Goal: Task Accomplishment & Management: Manage account settings

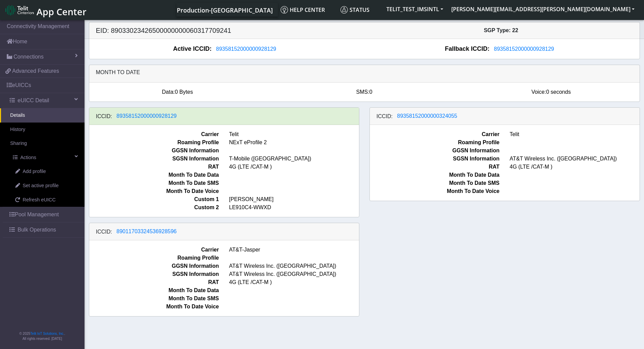
drag, startPoint x: 445, startPoint y: 123, endPoint x: 459, endPoint y: 123, distance: 14.5
click at [458, 123] on div "ICCID: [TECHNICAL_ID]" at bounding box center [505, 115] width 270 height 17
drag, startPoint x: 433, startPoint y: 116, endPoint x: 460, endPoint y: 120, distance: 27.3
click at [383, 118] on div "ICCID: [TECHNICAL_ID]" at bounding box center [505, 115] width 270 height 17
click at [460, 115] on div "ICCID: [TECHNICAL_ID]" at bounding box center [505, 115] width 270 height 17
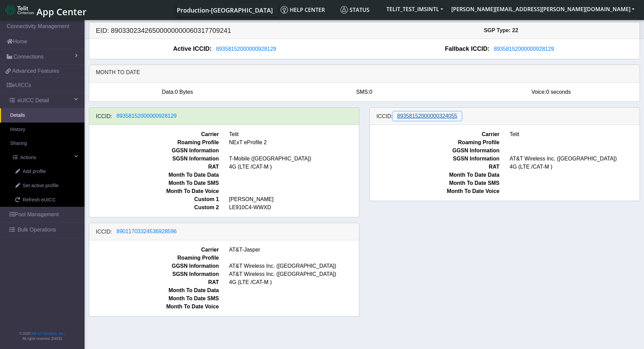
drag, startPoint x: 458, startPoint y: 115, endPoint x: 406, endPoint y: 117, distance: 52.1
click at [407, 117] on button "89358152000000324055" at bounding box center [427, 116] width 69 height 9
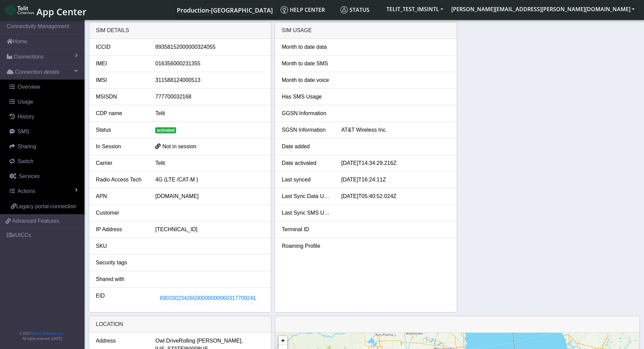
click at [191, 46] on div "89358152000000324055" at bounding box center [209, 47] width 119 height 8
copy div "89358152000000324055"
click at [48, 191] on link "Actions" at bounding box center [44, 191] width 82 height 15
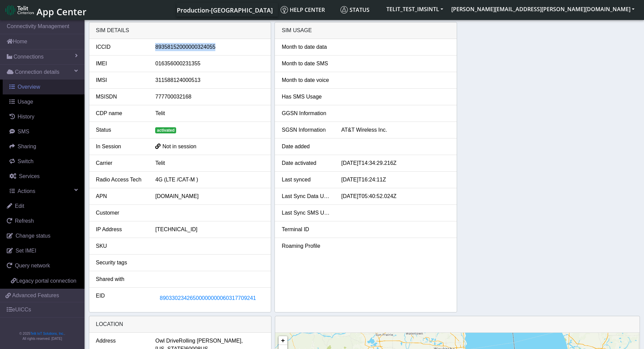
click at [40, 84] on span "Overview" at bounding box center [29, 87] width 23 height 6
click at [42, 90] on link "Overview" at bounding box center [44, 86] width 82 height 15
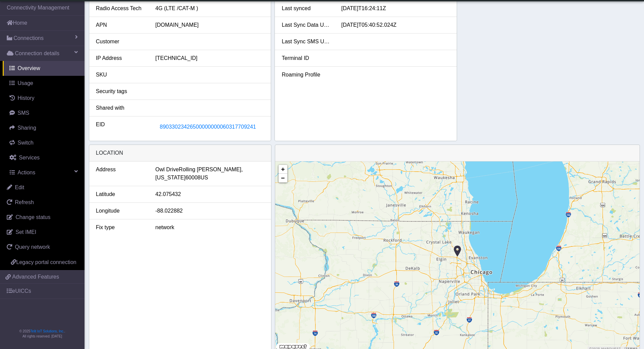
scroll to position [158, 0]
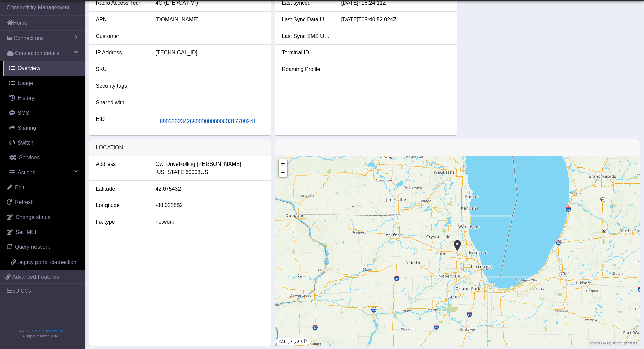
click at [174, 123] on span "89033023426500000000060317709241" at bounding box center [208, 121] width 96 height 6
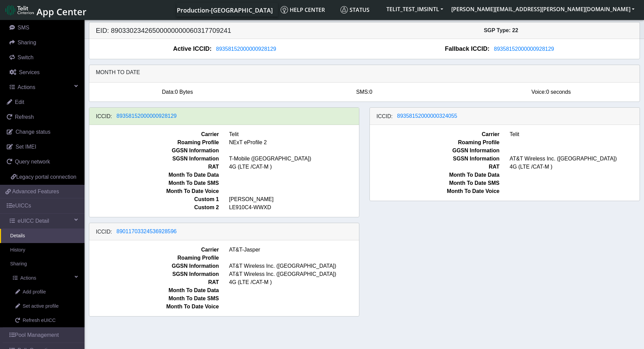
scroll to position [144, 0]
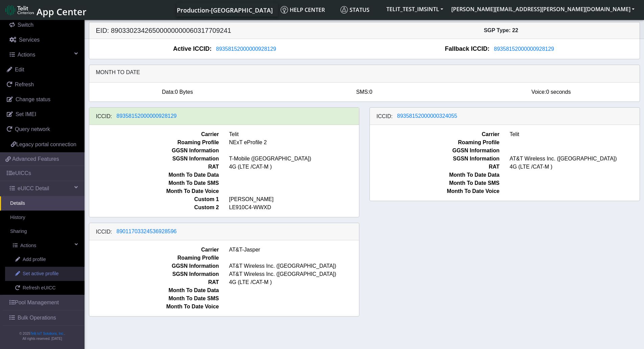
click at [49, 273] on span "Set active profile" at bounding box center [41, 273] width 36 height 7
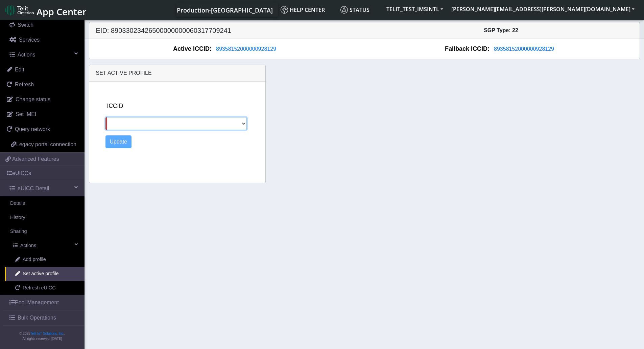
click at [182, 123] on select "89358152000000324055 89011703324536928596" at bounding box center [176, 123] width 142 height 13
select select "89358152000000324055"
click at [105, 117] on select "89358152000000324055 89011703324536928596" at bounding box center [176, 123] width 142 height 13
click at [125, 140] on button "Update" at bounding box center [118, 141] width 26 height 13
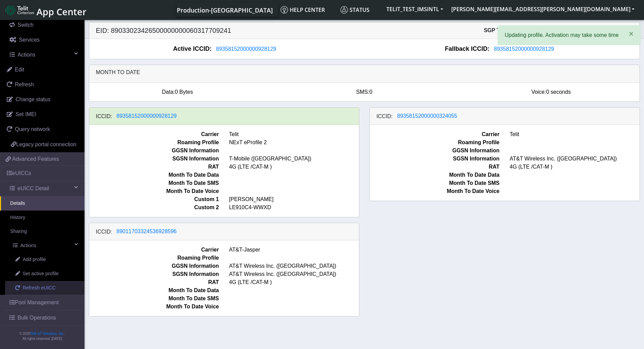
click at [38, 287] on span "Refresh eUICC" at bounding box center [39, 287] width 33 height 7
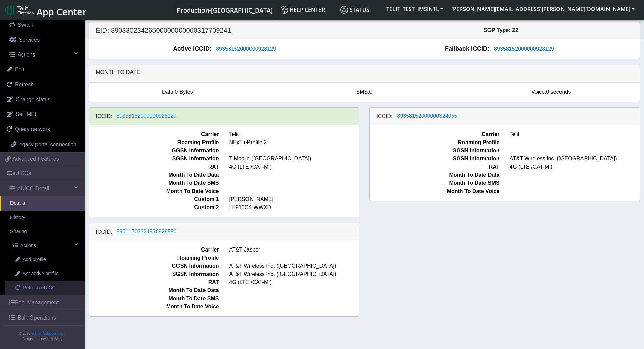
click at [40, 290] on span "Refresh eUICC" at bounding box center [39, 287] width 33 height 7
drag, startPoint x: 566, startPoint y: 48, endPoint x: 485, endPoint y: 65, distance: 81.9
click at [507, 65] on div "EID: 89033023426500000000060317709241 SGP Type: 22 Active ICCID: 89358152000000…" at bounding box center [364, 171] width 551 height 299
drag, startPoint x: 444, startPoint y: 116, endPoint x: 402, endPoint y: 122, distance: 43.0
click at [402, 122] on div "ICCID: 89358152000000324055" at bounding box center [505, 115] width 270 height 17
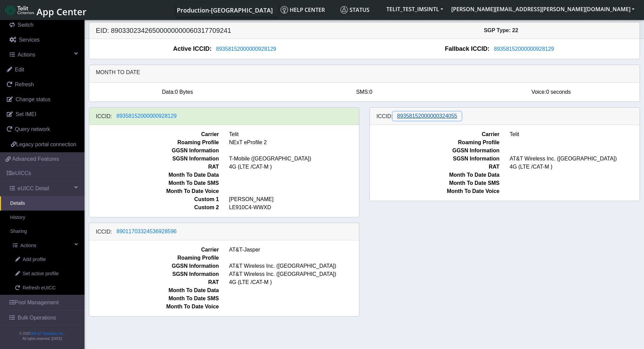
click at [412, 118] on span "89358152000000324055" at bounding box center [427, 116] width 60 height 6
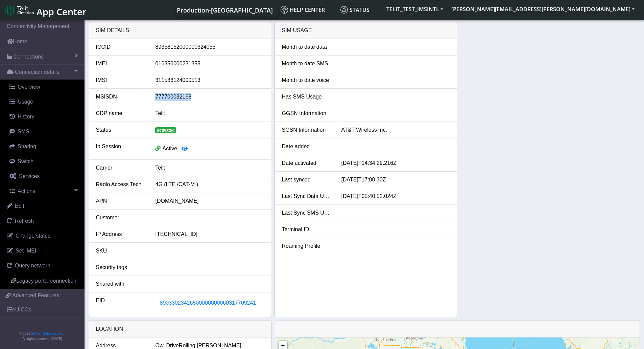
drag, startPoint x: 156, startPoint y: 96, endPoint x: 215, endPoint y: 105, distance: 59.5
click at [217, 97] on div "777700032168" at bounding box center [209, 97] width 119 height 8
copy div "777700032168"
click at [170, 43] on div "89358152000000324055" at bounding box center [209, 47] width 119 height 8
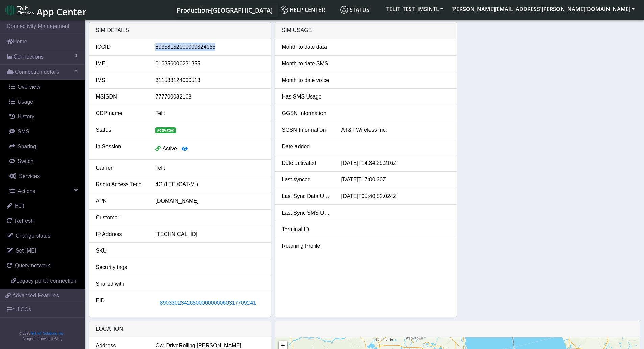
copy div "89358152000000324055"
click at [203, 300] on span "89033023426500000000060317709241" at bounding box center [208, 302] width 96 height 6
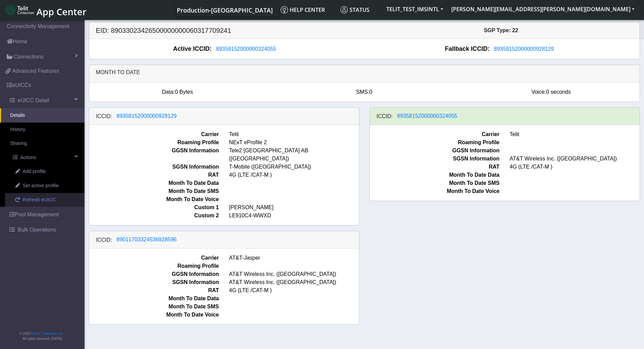
click at [44, 197] on span "Refresh eUICC" at bounding box center [39, 199] width 33 height 7
click at [45, 185] on span "Set active profile" at bounding box center [41, 185] width 36 height 7
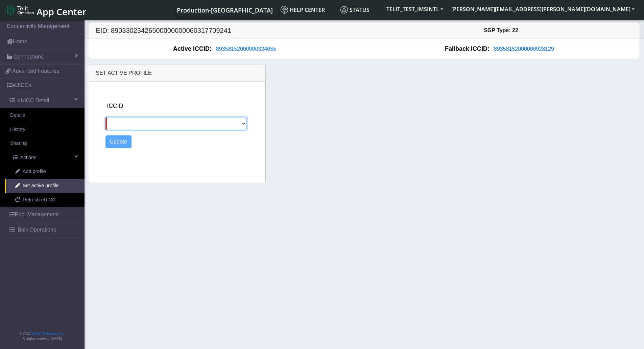
click at [185, 121] on select "89358152000000928129 89011703324536928596" at bounding box center [176, 123] width 142 height 13
select select "89358152000000928129"
click at [105, 117] on select "89358152000000928129 89011703324536928596" at bounding box center [176, 123] width 142 height 13
click at [119, 141] on button "Update" at bounding box center [118, 141] width 26 height 13
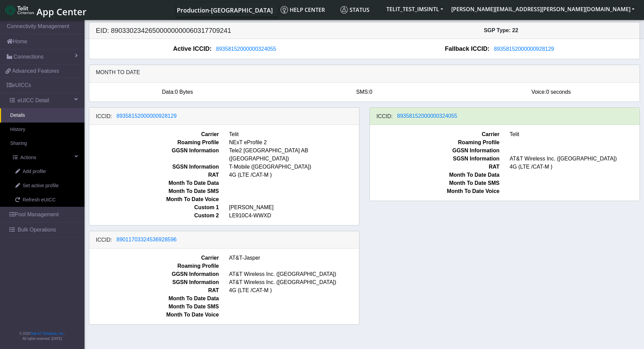
click at [418, 233] on div "ICCID: 89358152000000928129 Carrier Telit Roaming Profile NExT eProfile 2 GGSN …" at bounding box center [364, 218] width 561 height 222
